Goal: Information Seeking & Learning: Learn about a topic

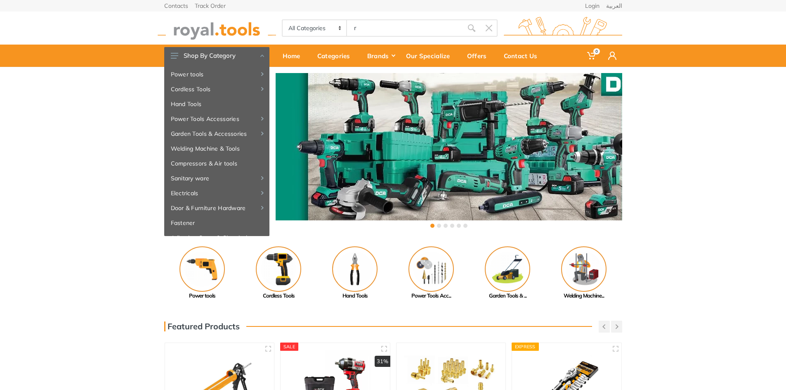
type input "re"
type input "d"
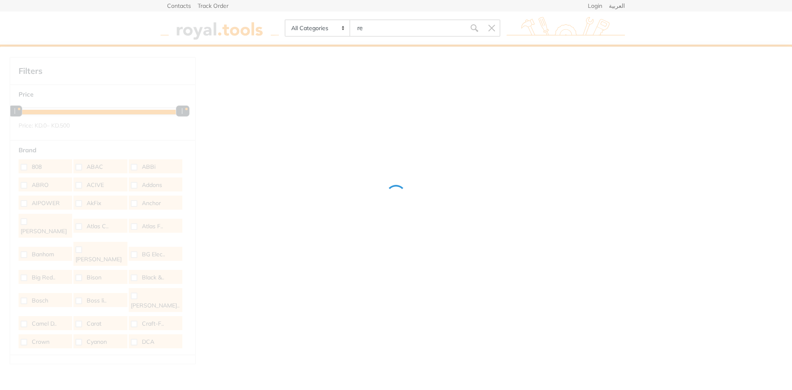
type input "r"
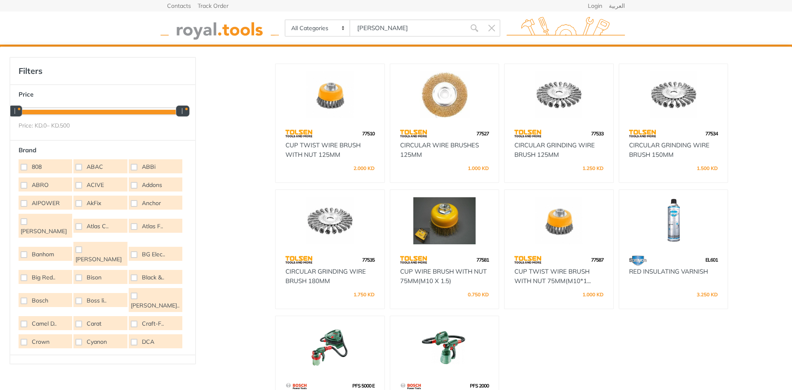
scroll to position [124, 0]
type input "varn"
click at [683, 225] on img at bounding box center [674, 219] width 94 height 47
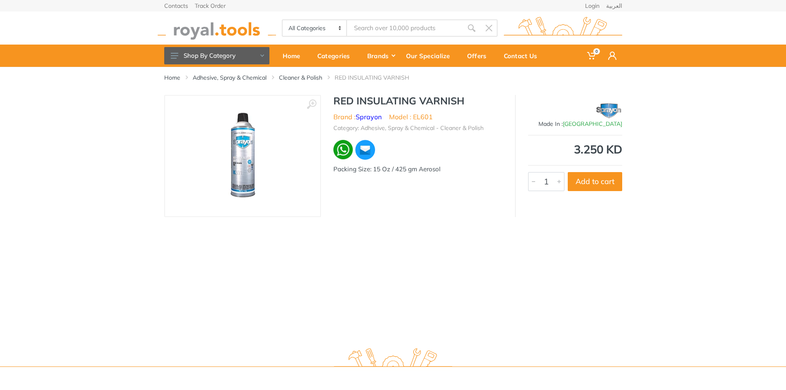
click at [692, 280] on div "Home Adhesive, Spray & Chemical Cleaner & Polish RED INSULATING VARNISH ‹ › 1" at bounding box center [393, 203] width 786 height 273
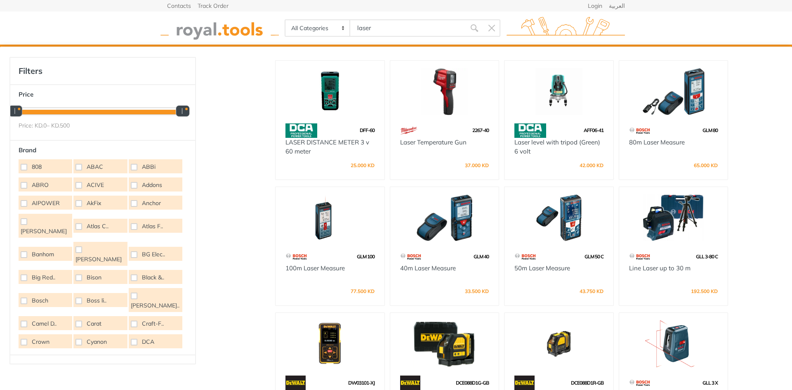
type input "laser"
click at [453, 224] on img at bounding box center [445, 217] width 94 height 47
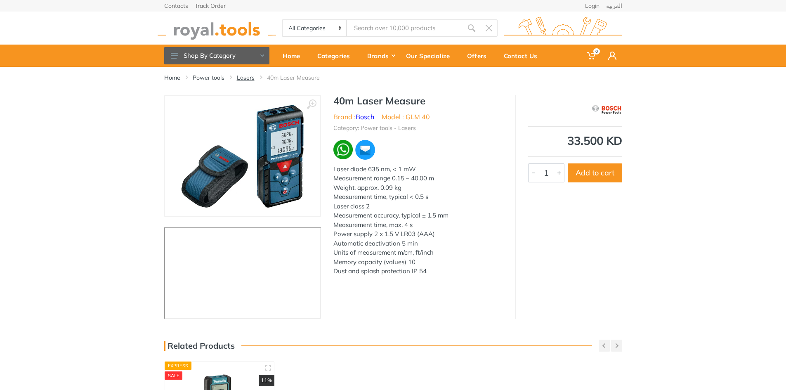
click at [243, 76] on link "Lasers" at bounding box center [246, 77] width 18 height 8
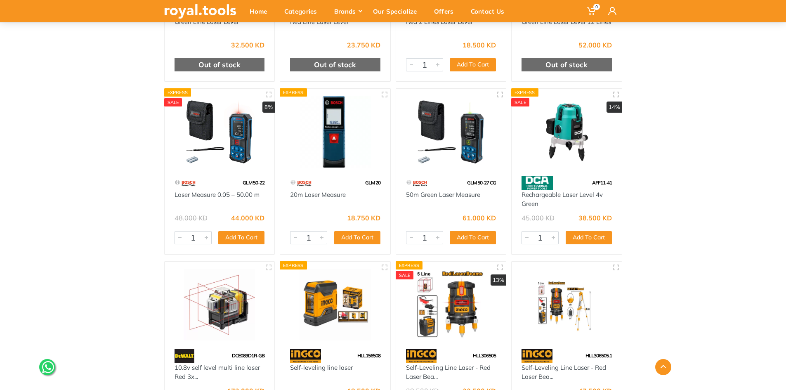
scroll to position [1578, 0]
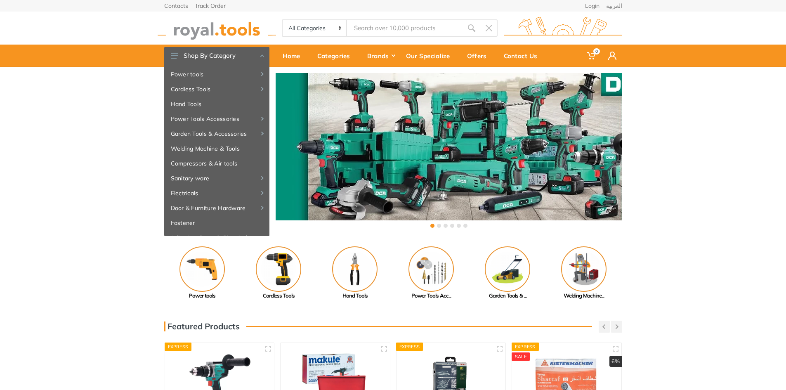
click at [420, 30] on input "Site search" at bounding box center [405, 27] width 116 height 17
click at [435, 33] on input "Site search" at bounding box center [405, 27] width 116 height 17
click at [383, 26] on input "Site search" at bounding box center [405, 27] width 116 height 17
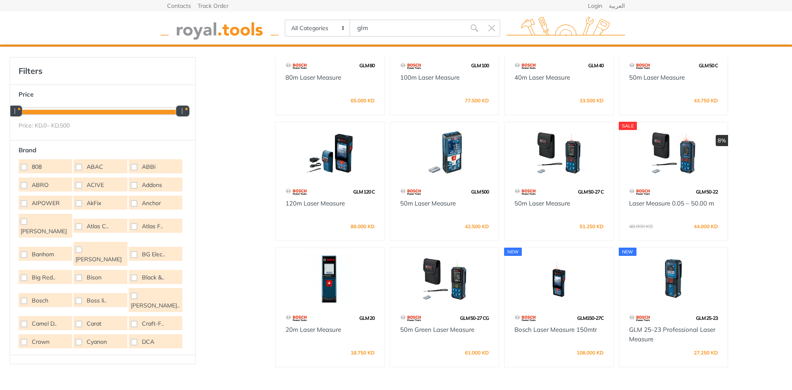
scroll to position [65, 0]
type input "glm"
click at [448, 279] on img at bounding box center [445, 278] width 94 height 47
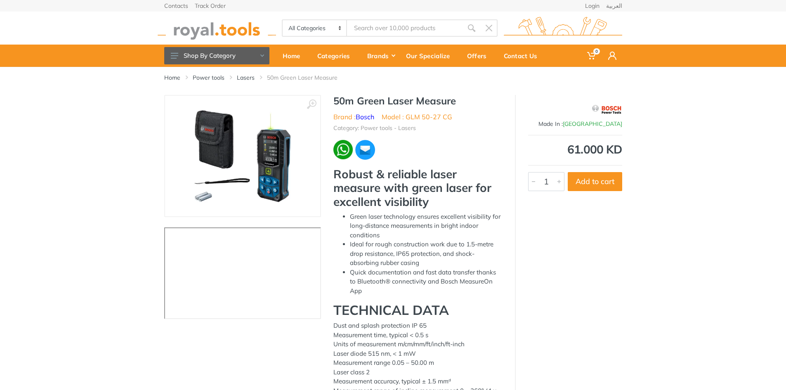
click at [454, 143] on div at bounding box center [417, 149] width 169 height 21
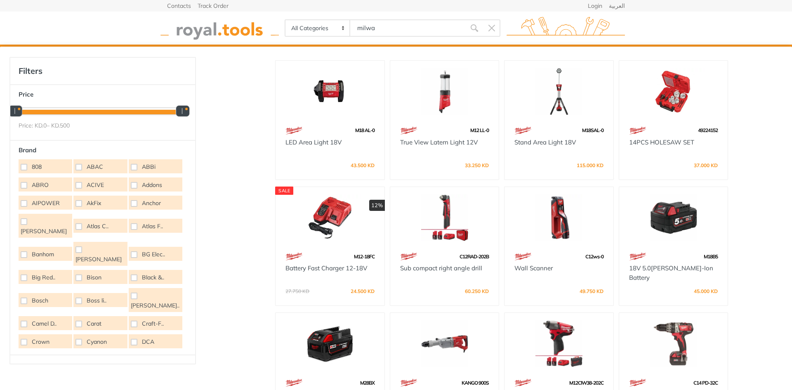
type input "milwa"
click at [315, 121] on div at bounding box center [330, 92] width 109 height 63
click at [335, 87] on img at bounding box center [330, 91] width 94 height 47
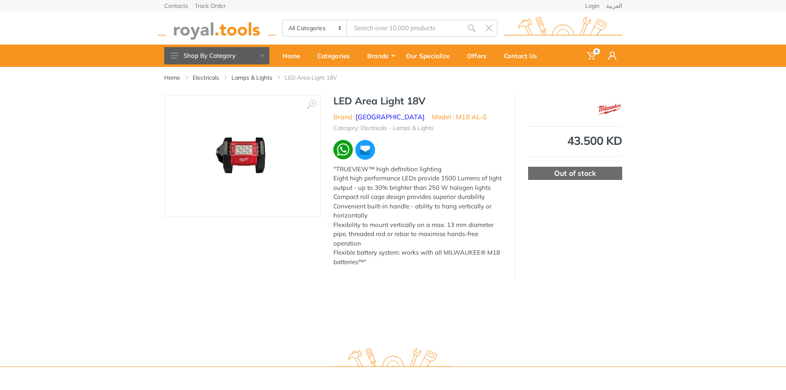
click at [379, 114] on link "[GEOGRAPHIC_DATA]" at bounding box center [390, 117] width 69 height 8
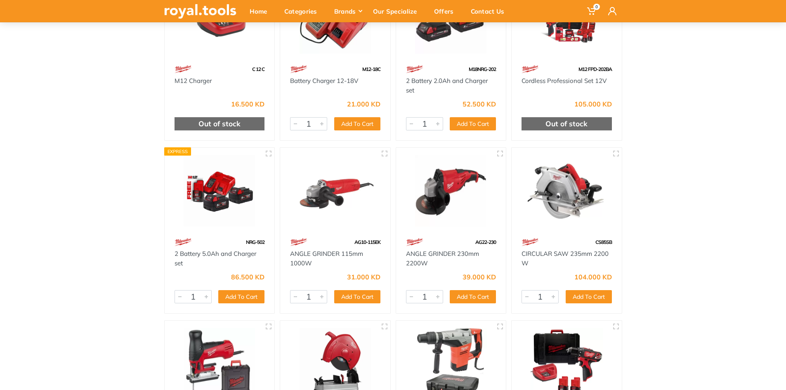
scroll to position [41, 0]
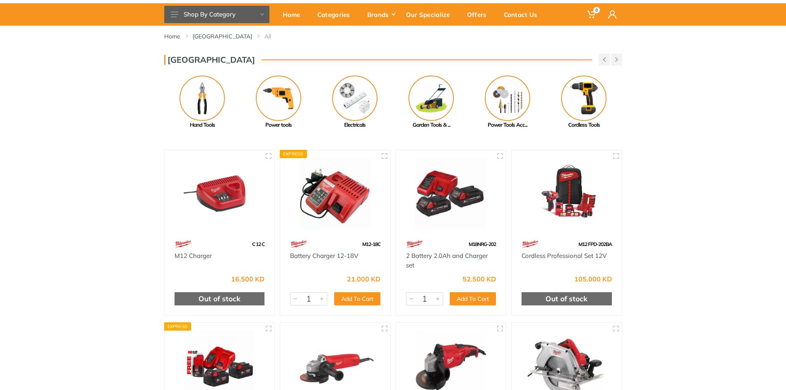
click at [335, 174] on img at bounding box center [335, 193] width 95 height 71
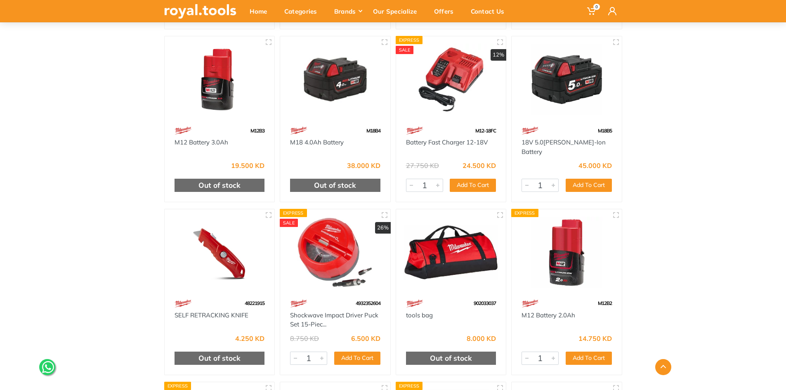
scroll to position [2063, 0]
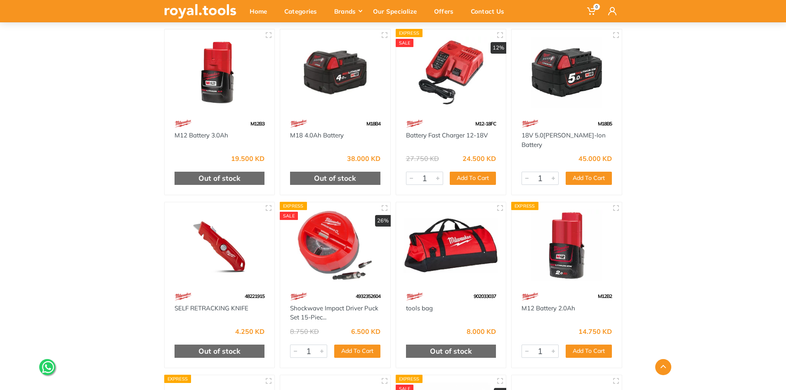
click at [572, 251] on img at bounding box center [566, 245] width 95 height 71
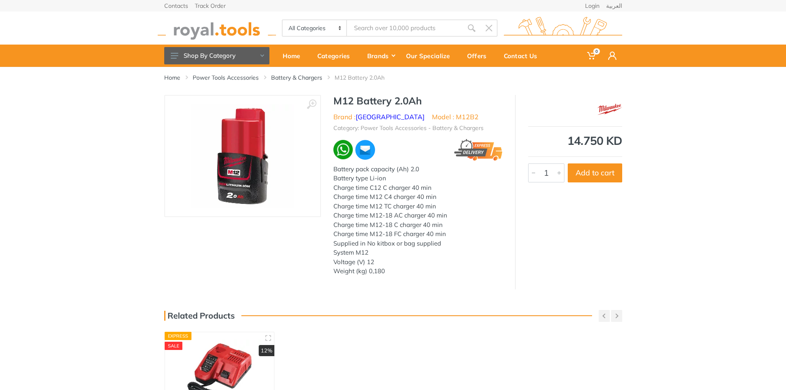
drag, startPoint x: 224, startPoint y: 357, endPoint x: 238, endPoint y: 352, distance: 15.5
click at [224, 357] on img at bounding box center [219, 375] width 94 height 71
click at [686, 111] on div "‹ › M12 Battery 2.0Ah Brand : Milwaukee System M12 1" at bounding box center [393, 192] width 786 height 194
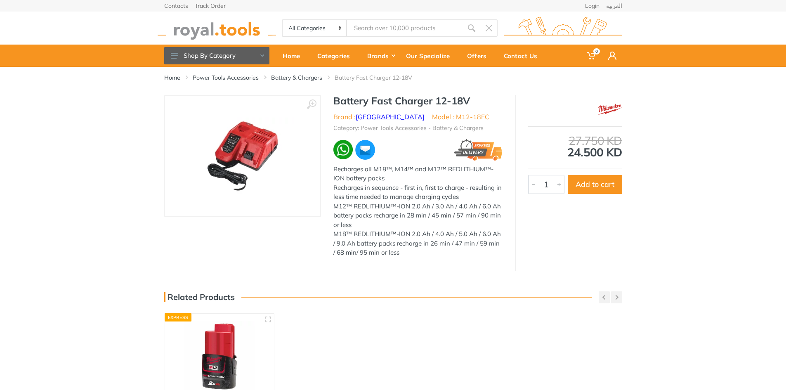
click at [369, 120] on link "[GEOGRAPHIC_DATA]" at bounding box center [390, 117] width 69 height 8
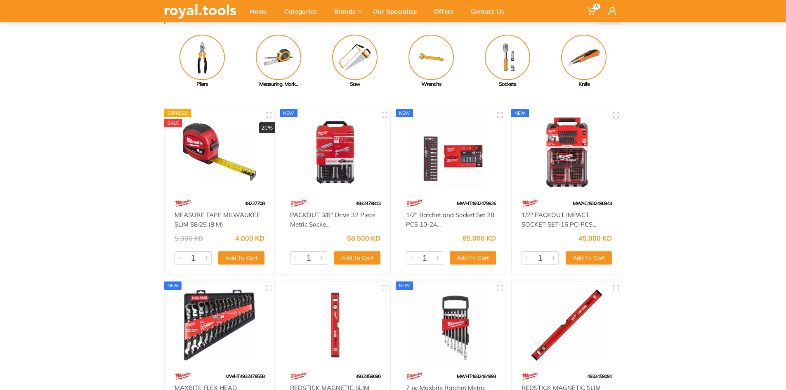
scroll to position [83, 0]
click at [332, 157] on img at bounding box center [335, 151] width 95 height 71
click at [568, 152] on img at bounding box center [566, 151] width 95 height 71
click at [451, 156] on img at bounding box center [450, 151] width 95 height 71
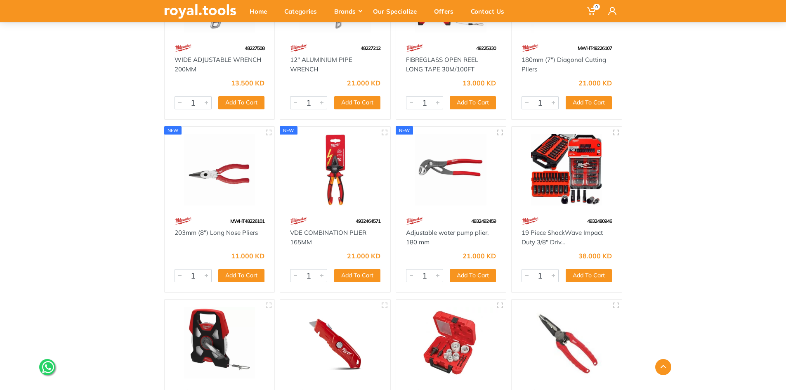
scroll to position [578, 0]
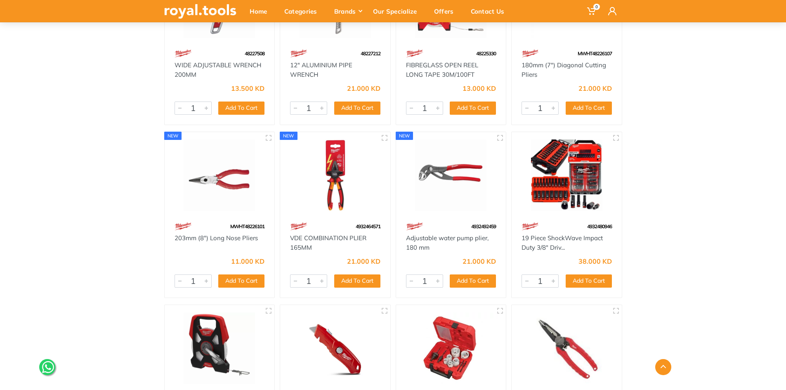
click at [566, 175] on img at bounding box center [566, 174] width 95 height 71
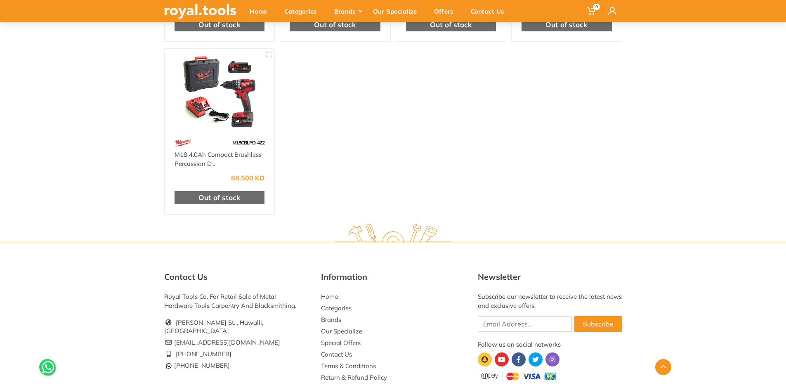
scroll to position [1031, 0]
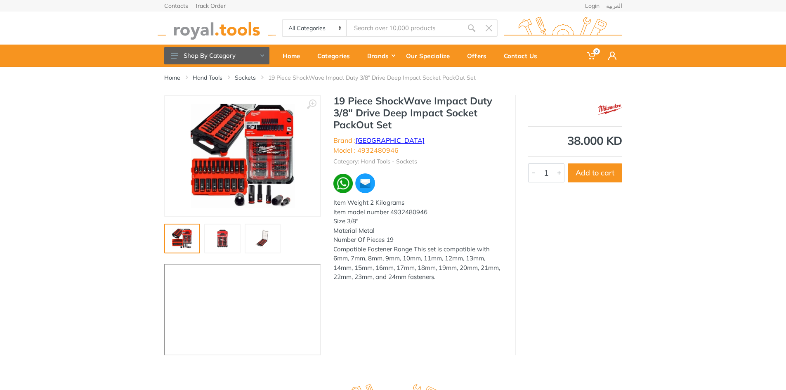
click at [368, 141] on link "[GEOGRAPHIC_DATA]" at bounding box center [390, 140] width 69 height 8
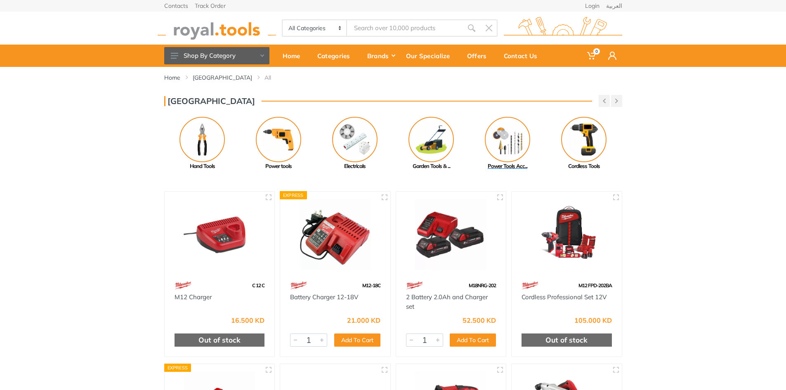
click at [512, 136] on img at bounding box center [507, 139] width 45 height 45
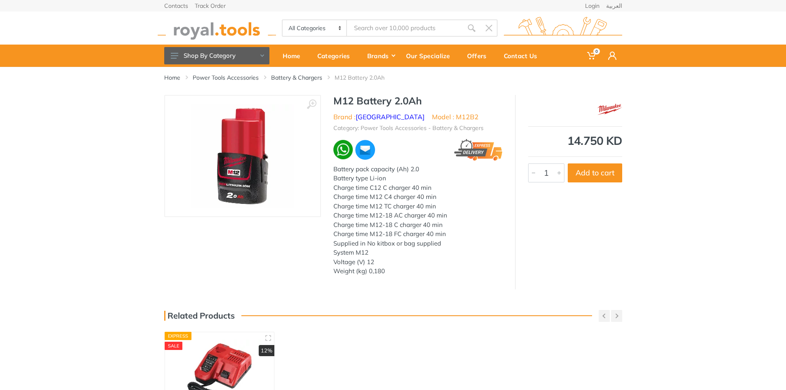
click at [445, 273] on div "Battery pack capacity (Ah) 2.0 Battery type Li-ion Charge time C12 C charger 40…" at bounding box center [417, 220] width 169 height 111
